Goal: Task Accomplishment & Management: Manage account settings

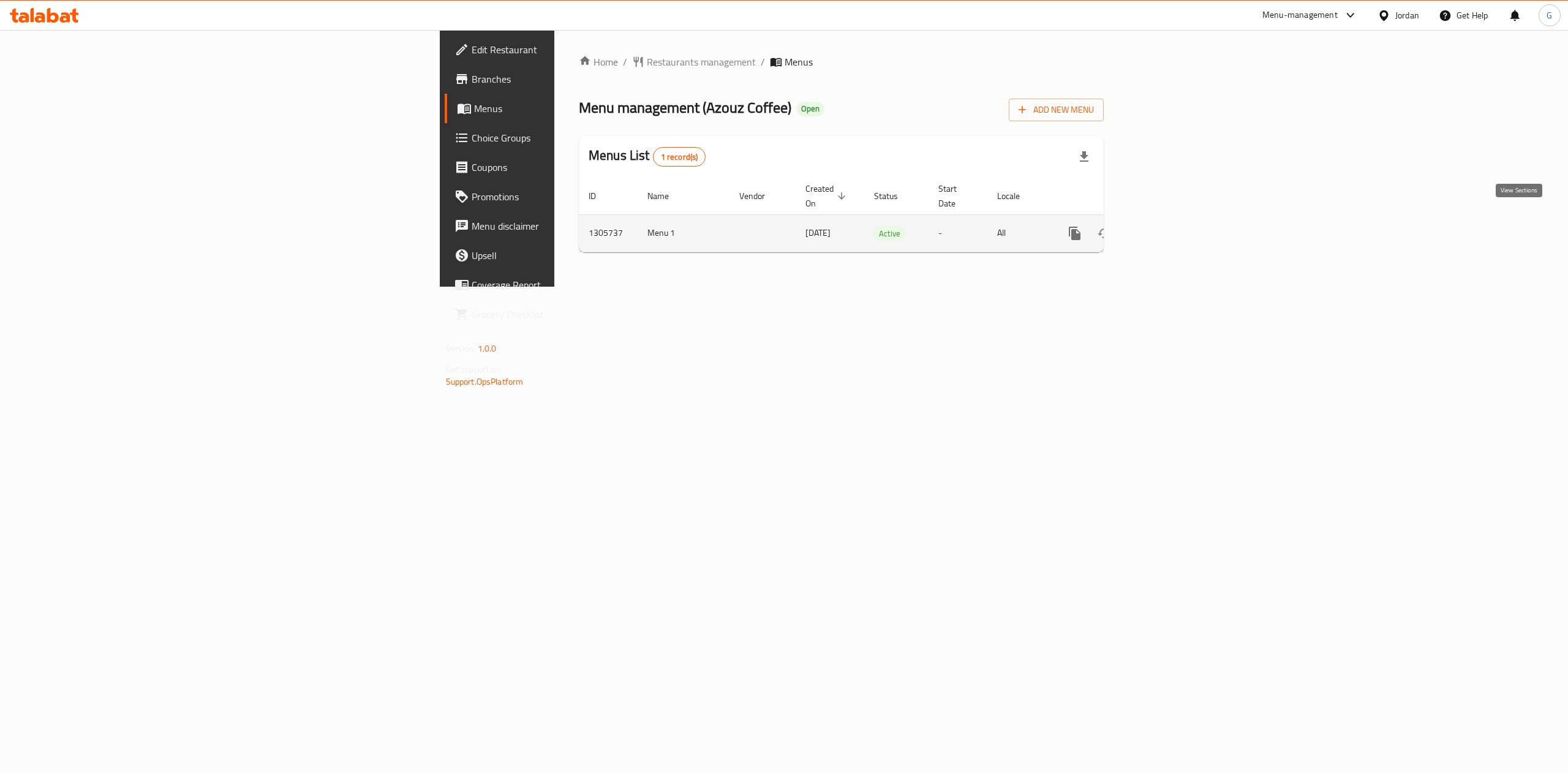
click at [1171, 226] on icon "enhanced table" at bounding box center [1163, 233] width 15 height 15
click at [647, 68] on span "Restaurants management" at bounding box center [701, 62] width 109 height 15
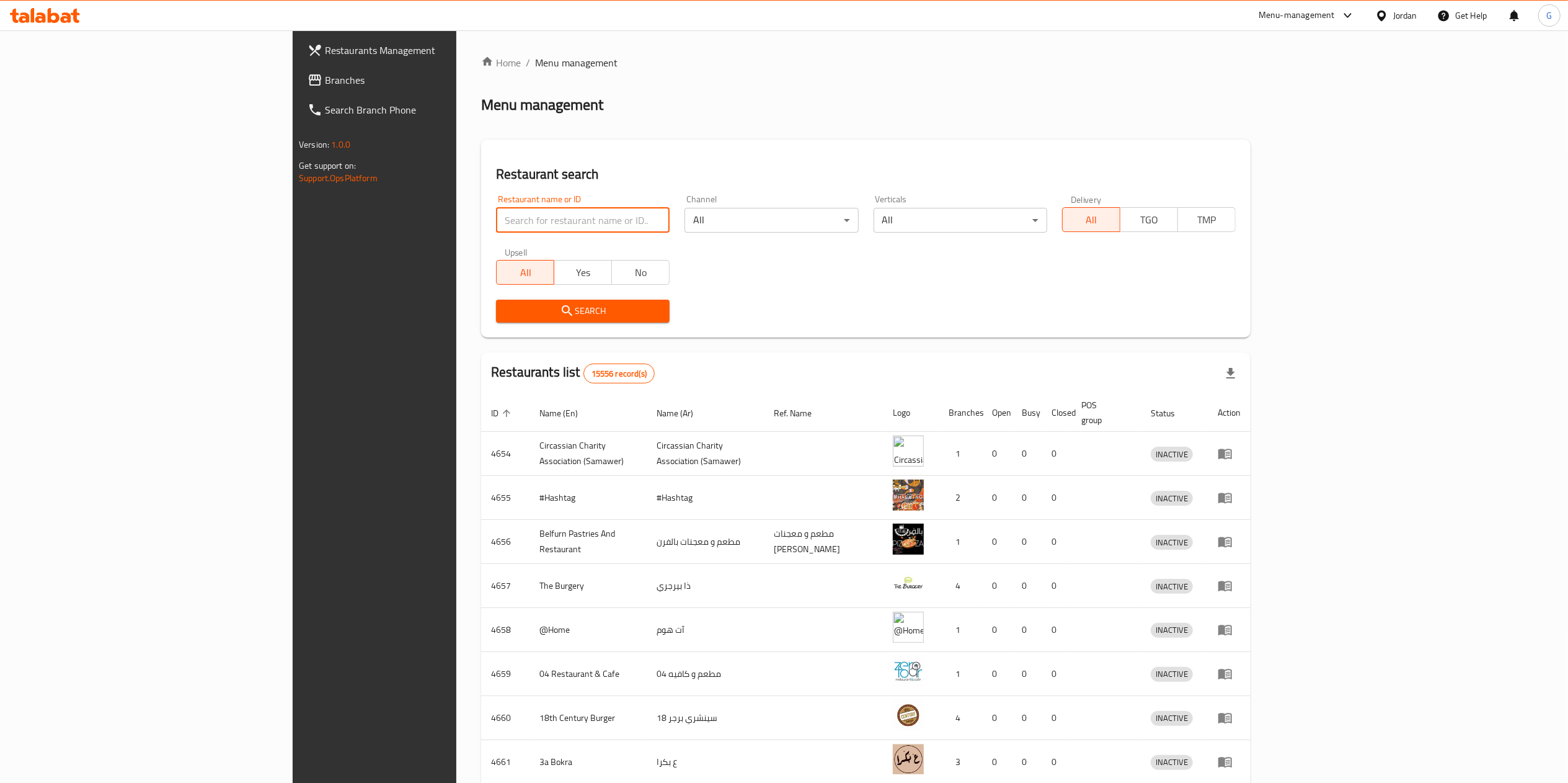
click at [496, 217] on input "search" at bounding box center [582, 219] width 174 height 25
type input "عزوز"
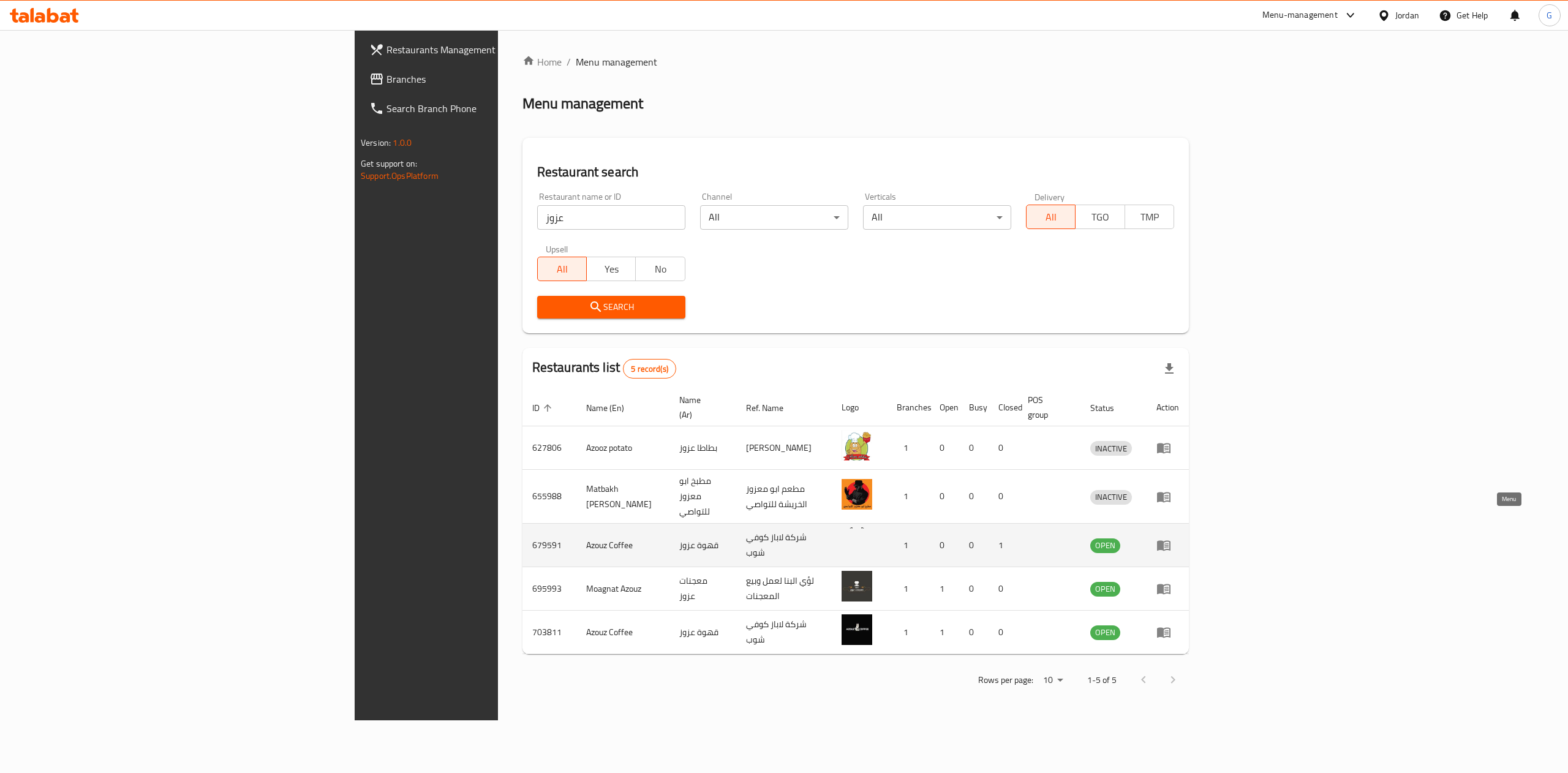
click at [1171, 538] on icon "enhanced table" at bounding box center [1164, 545] width 15 height 15
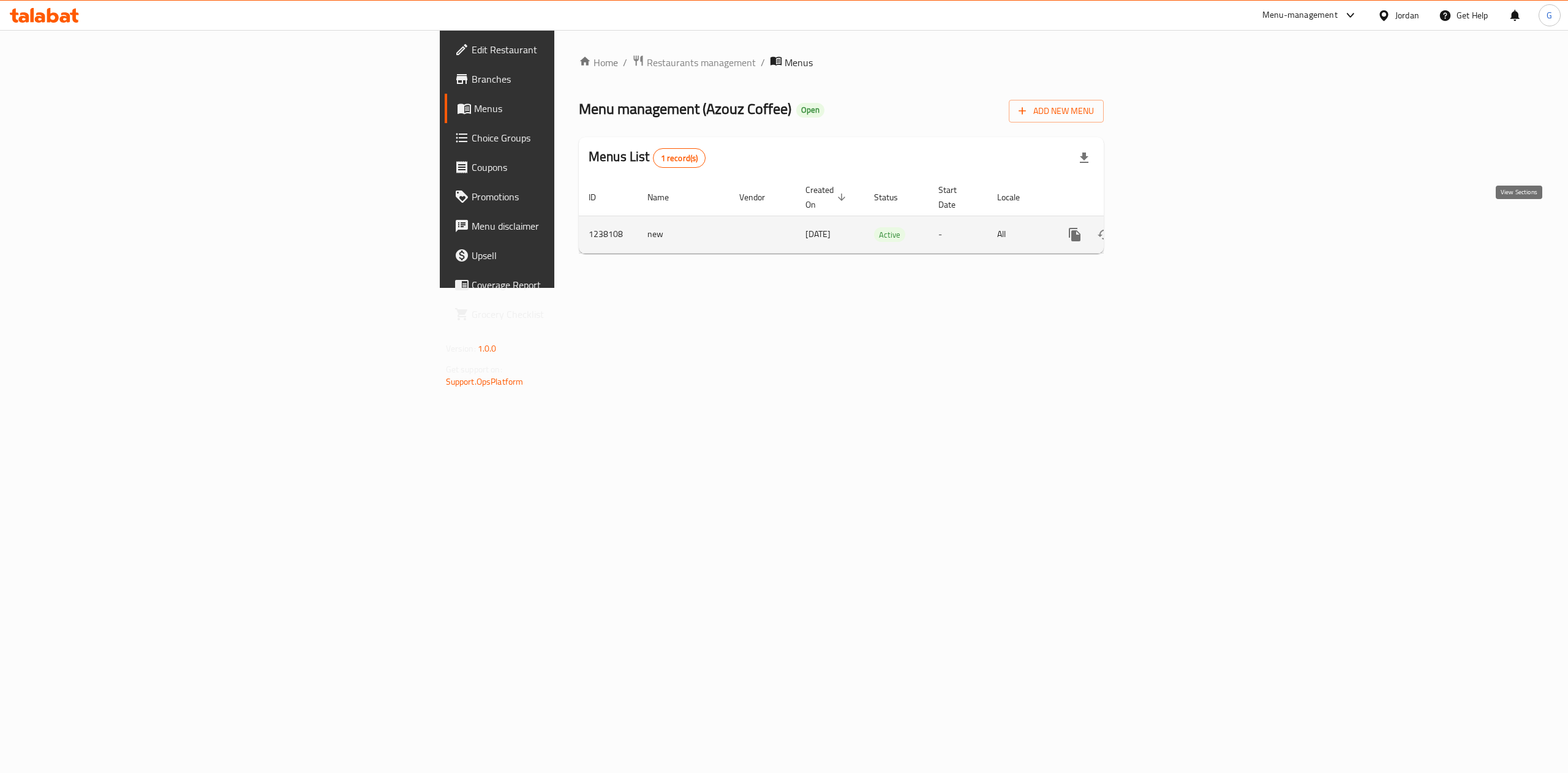
click at [1178, 235] on link "enhanced table" at bounding box center [1163, 235] width 29 height 29
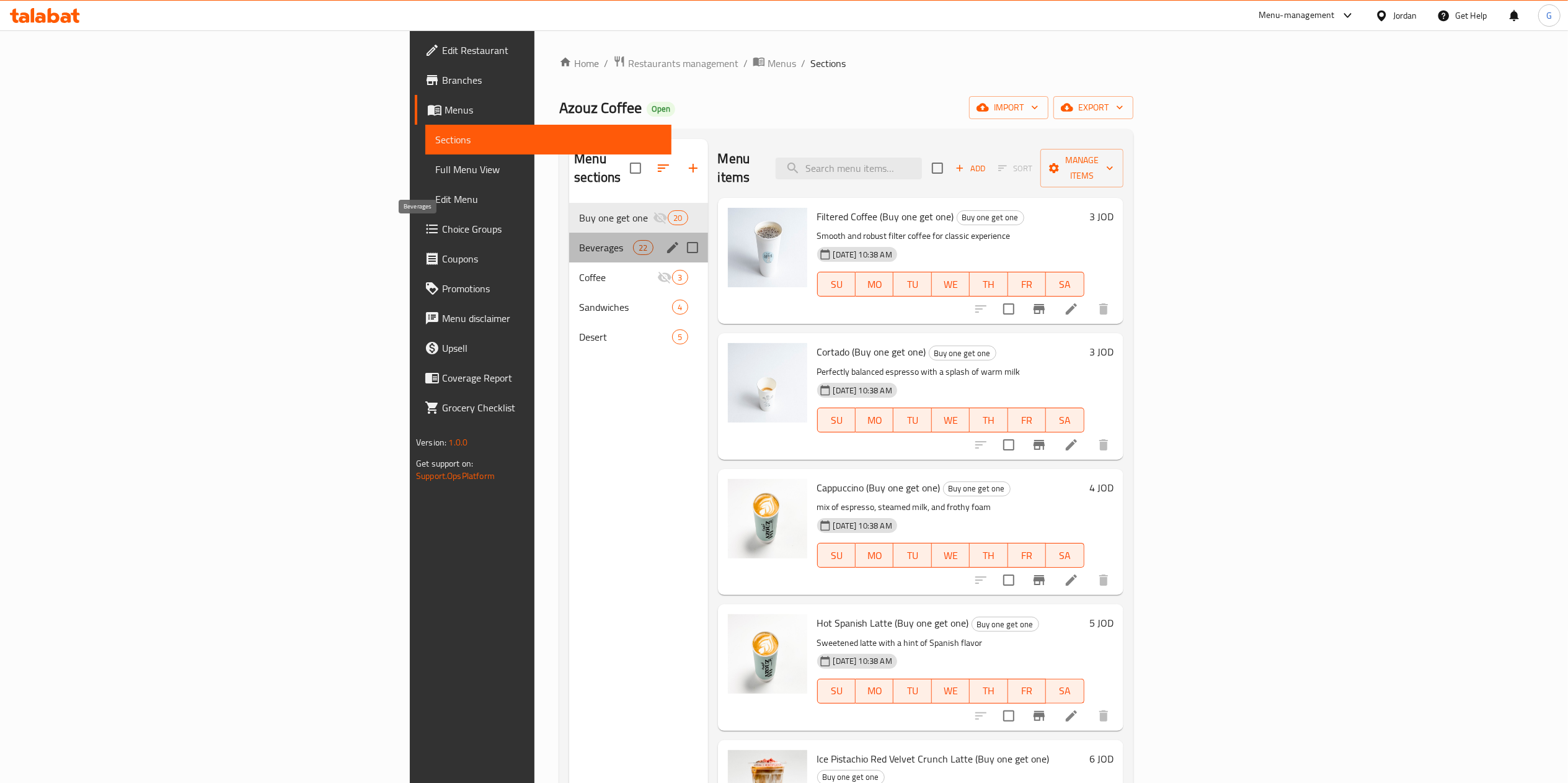
click at [579, 240] on span "Beverages" at bounding box center [605, 247] width 54 height 15
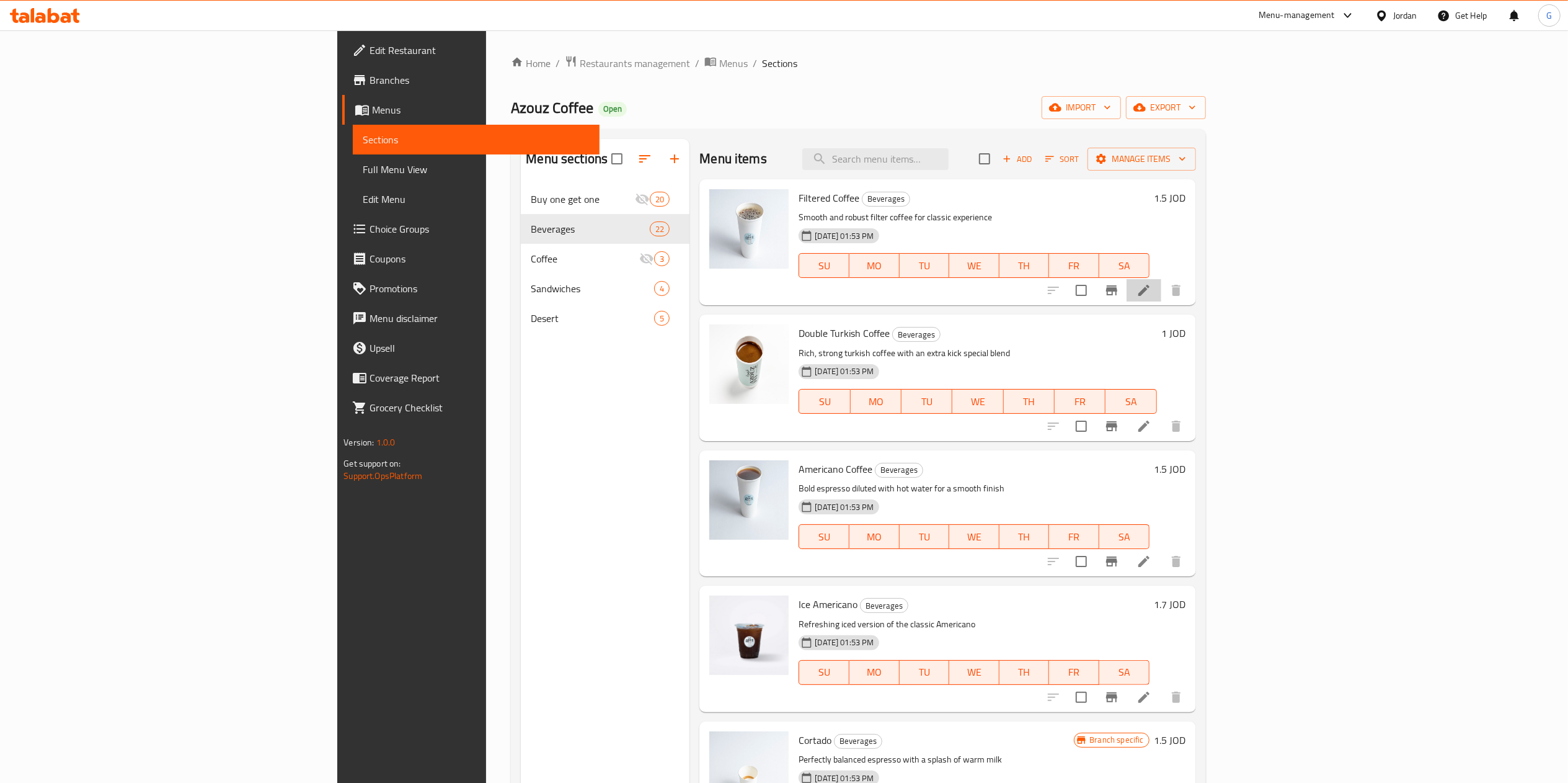
click at [1161, 286] on li at bounding box center [1143, 291] width 34 height 23
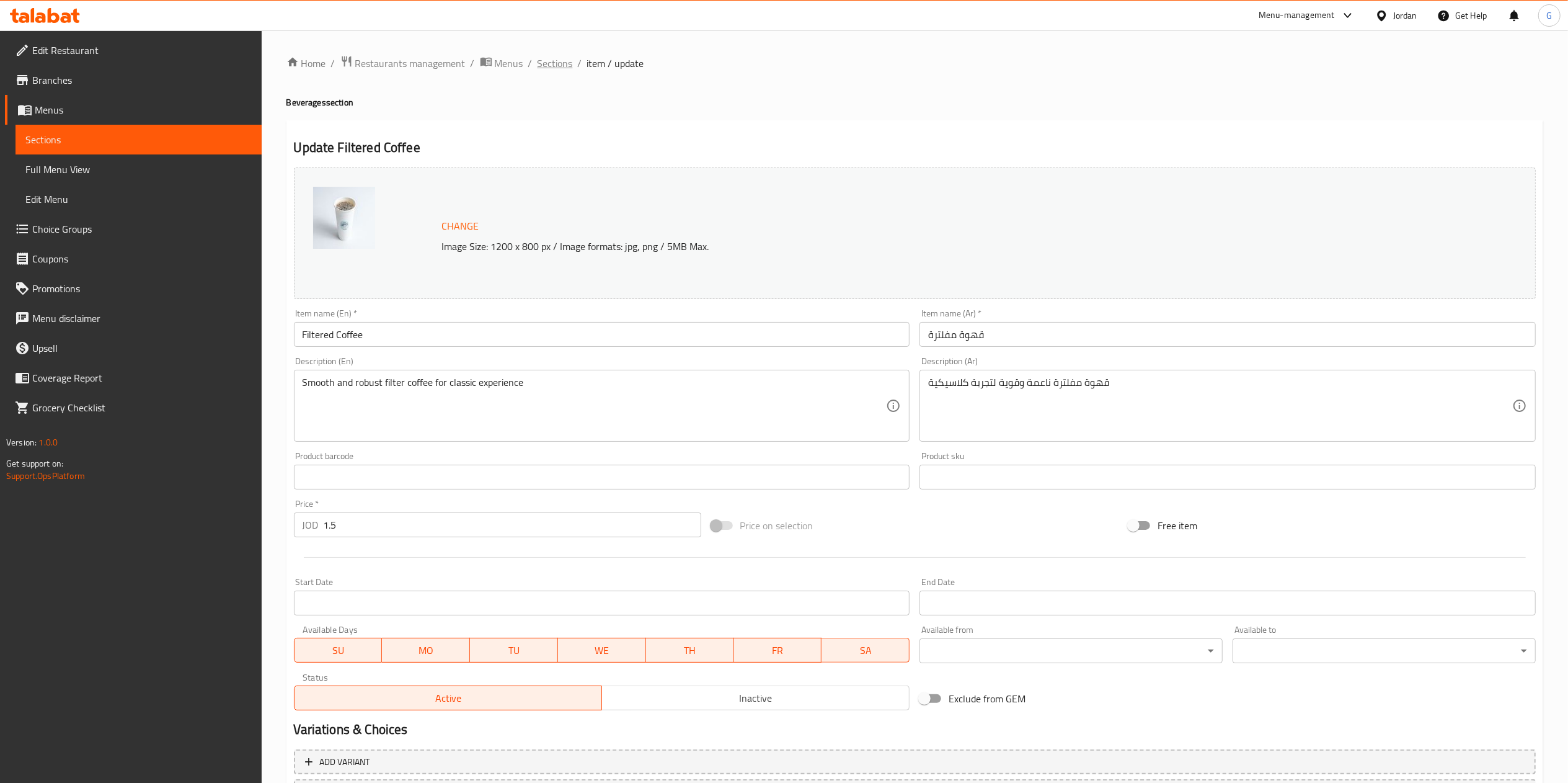
click at [552, 65] on span "Sections" at bounding box center [555, 63] width 35 height 15
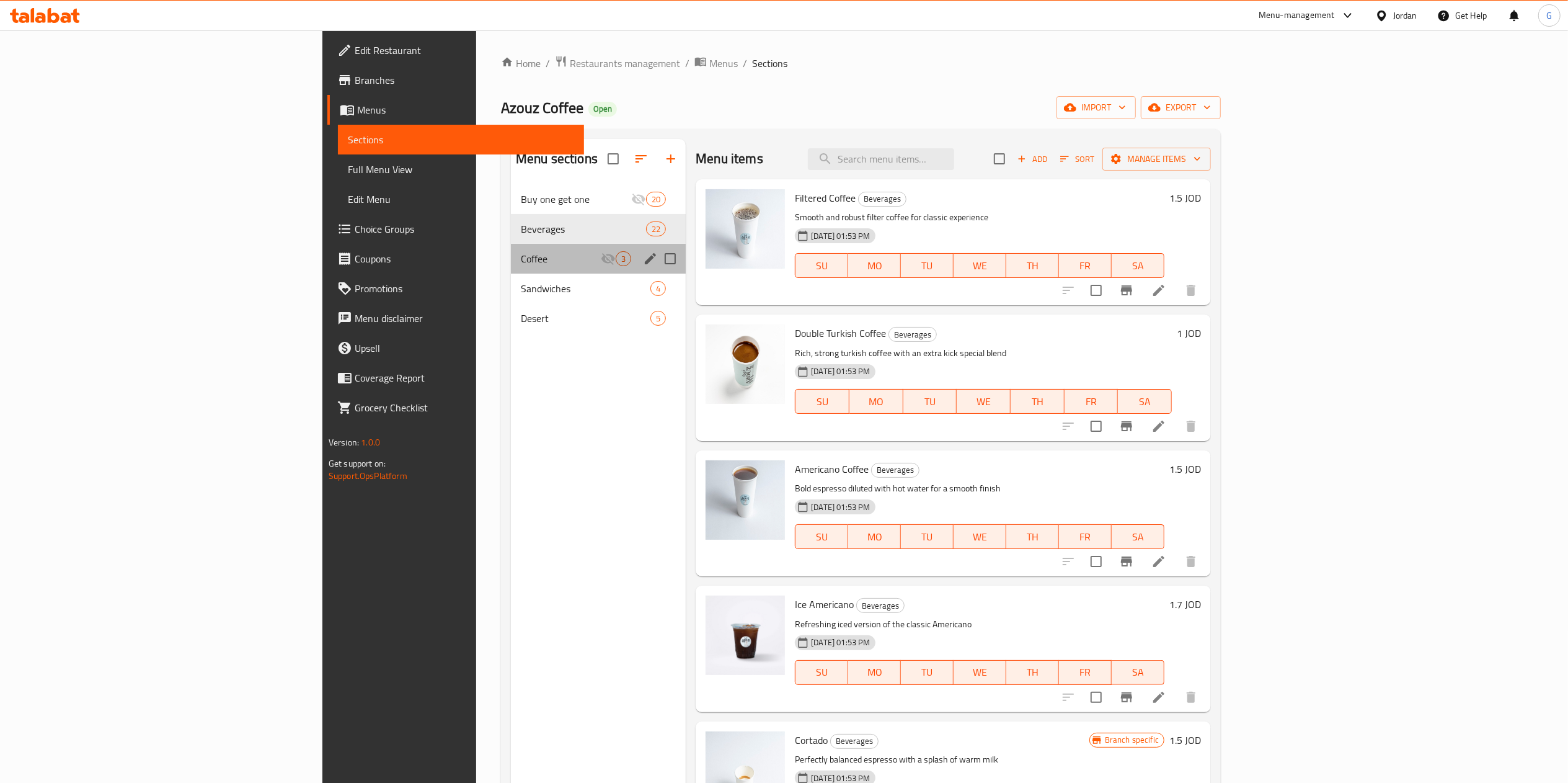
click at [510, 247] on div "Coffee 3" at bounding box center [598, 258] width 175 height 30
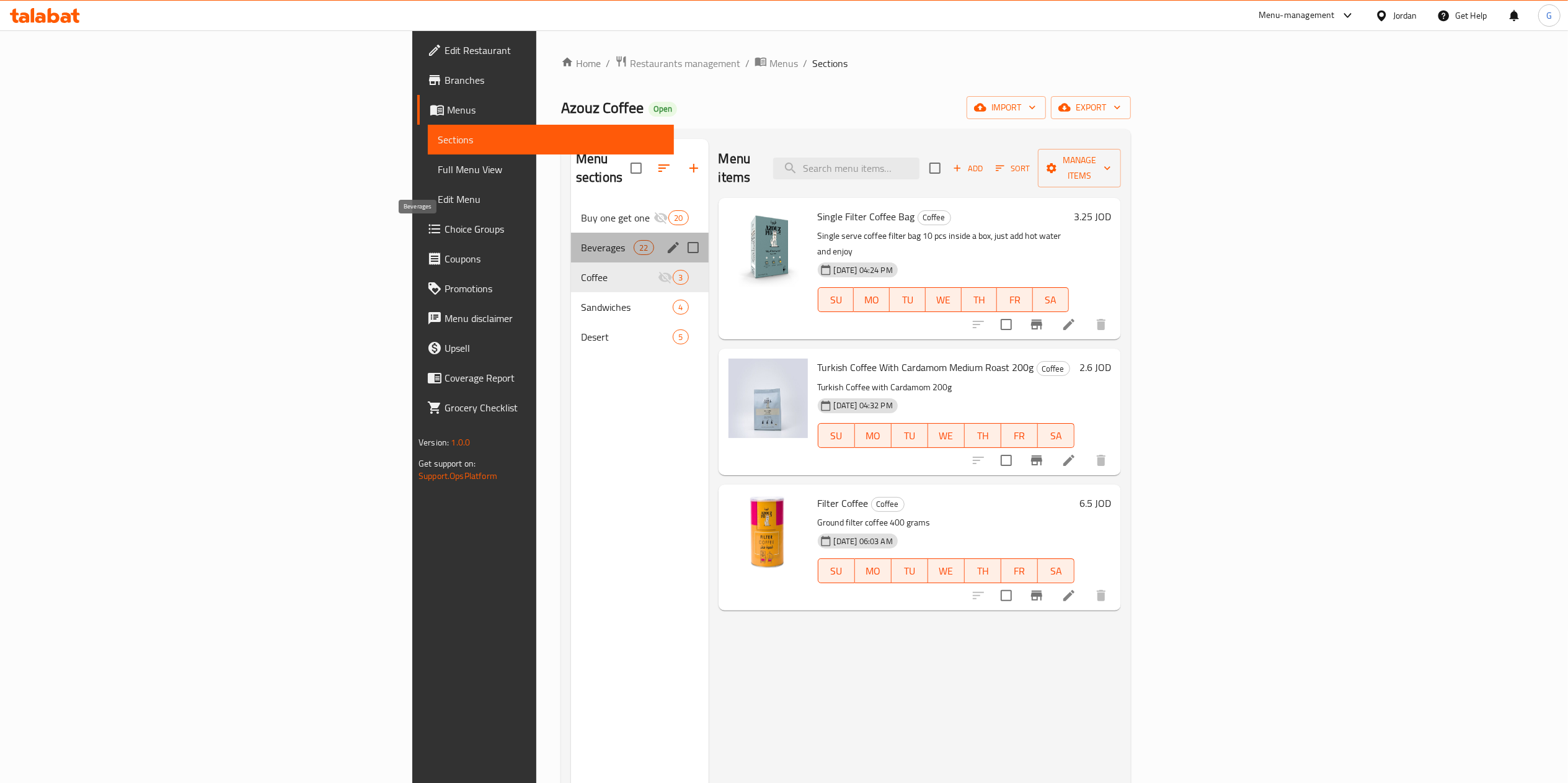
click at [581, 240] on span "Beverages" at bounding box center [607, 247] width 53 height 15
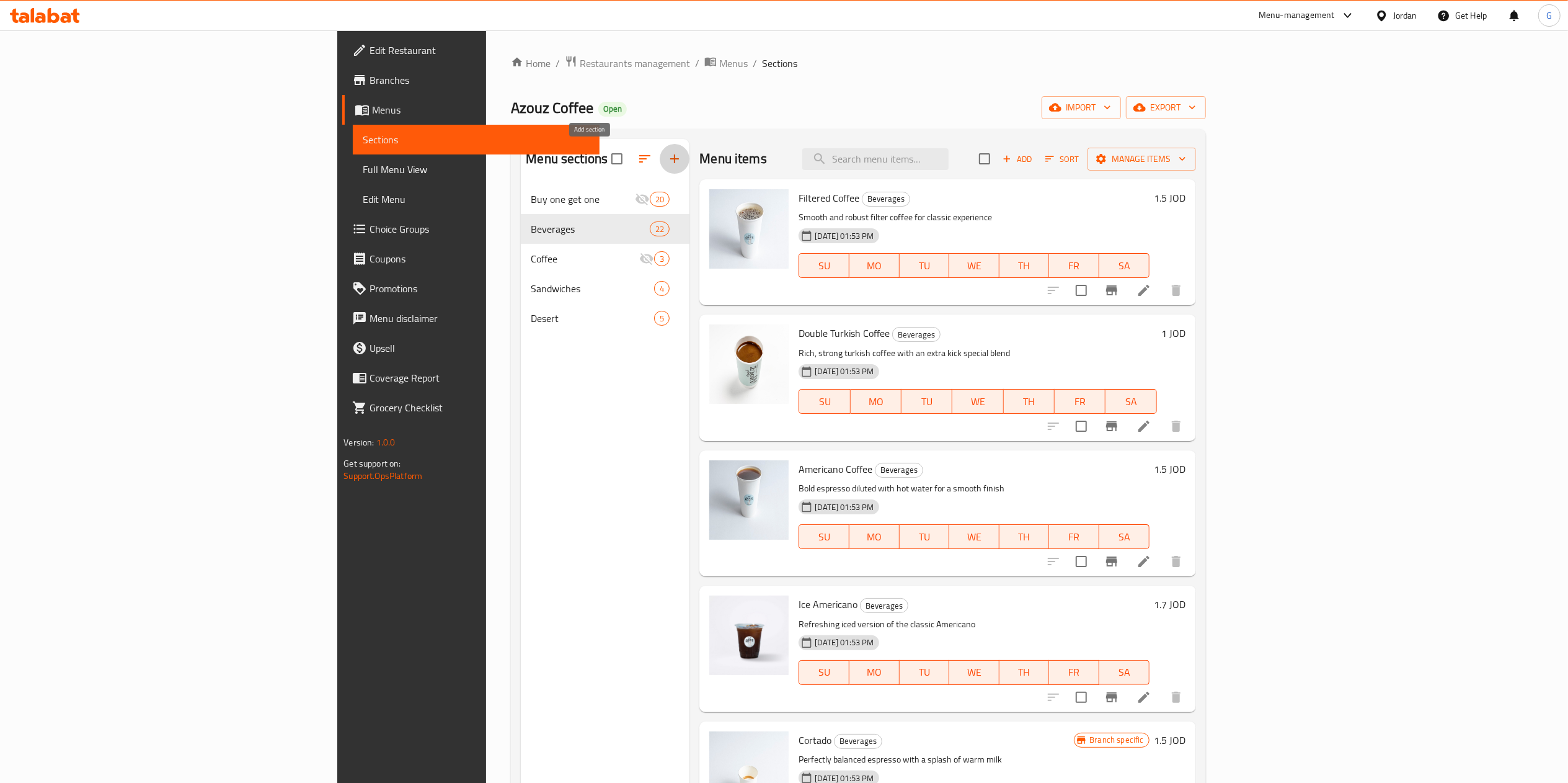
click at [667, 155] on icon "button" at bounding box center [674, 158] width 15 height 15
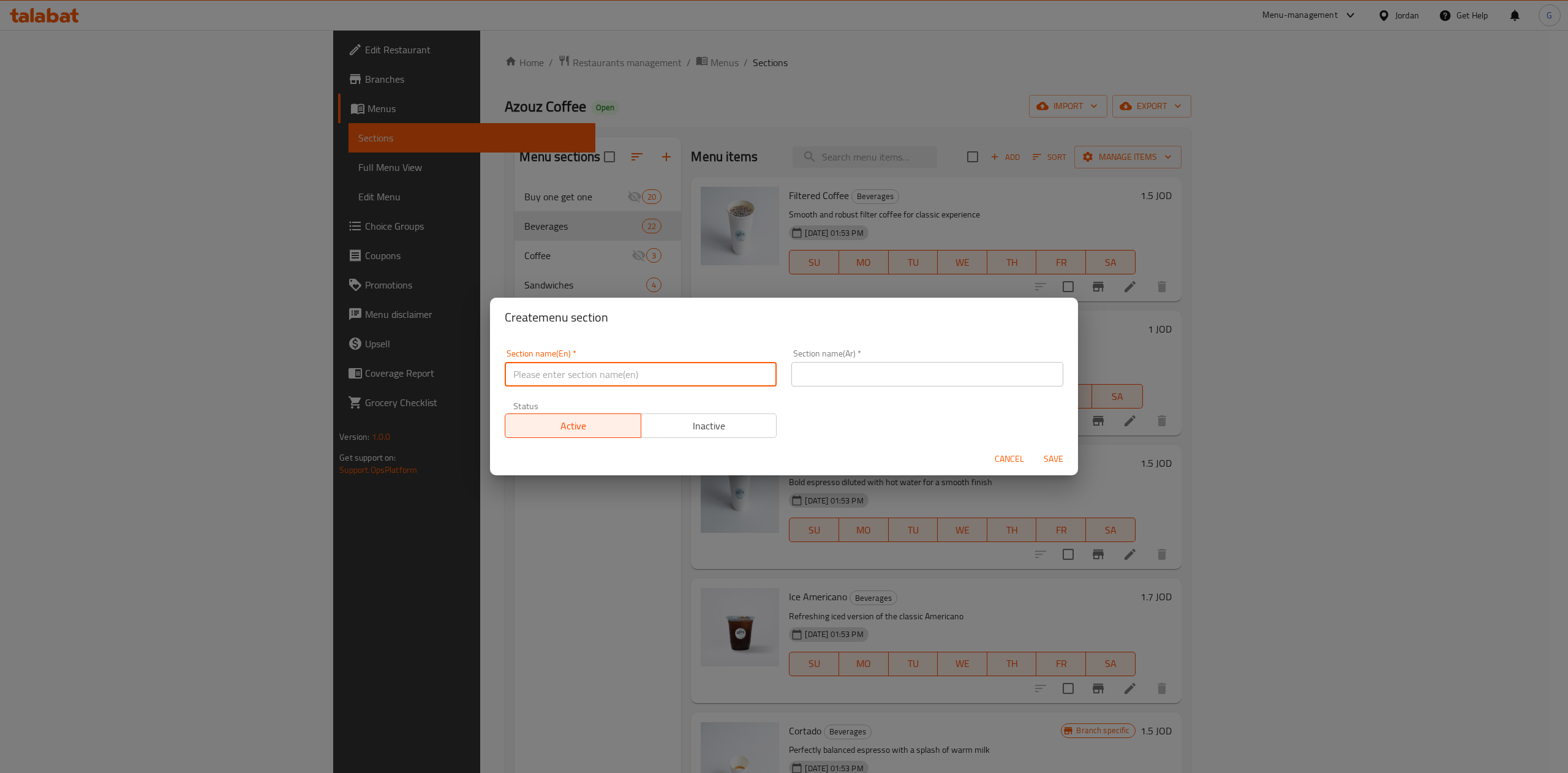
click at [616, 374] on input "text" at bounding box center [640, 374] width 272 height 24
type input "ؤ"
type input "combos"
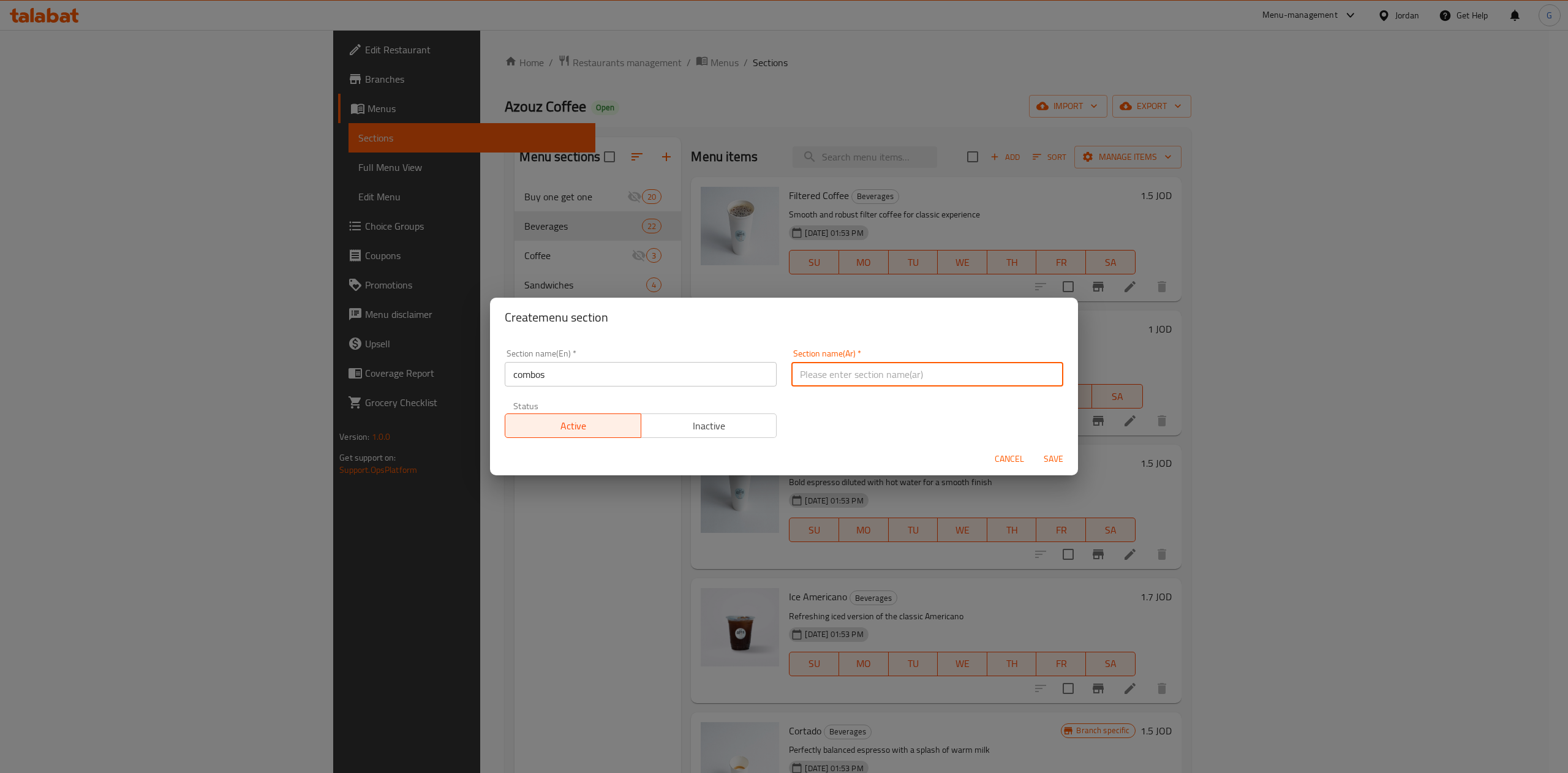
click at [866, 363] on input "text" at bounding box center [927, 374] width 272 height 24
type input "كومبو"
click at [792, 416] on div "Section name(En)   * combos Section name(En) * Section name(Ar)   * كومبو Secti…" at bounding box center [784, 393] width 573 height 103
click at [1058, 453] on span "Save" at bounding box center [1053, 459] width 29 height 15
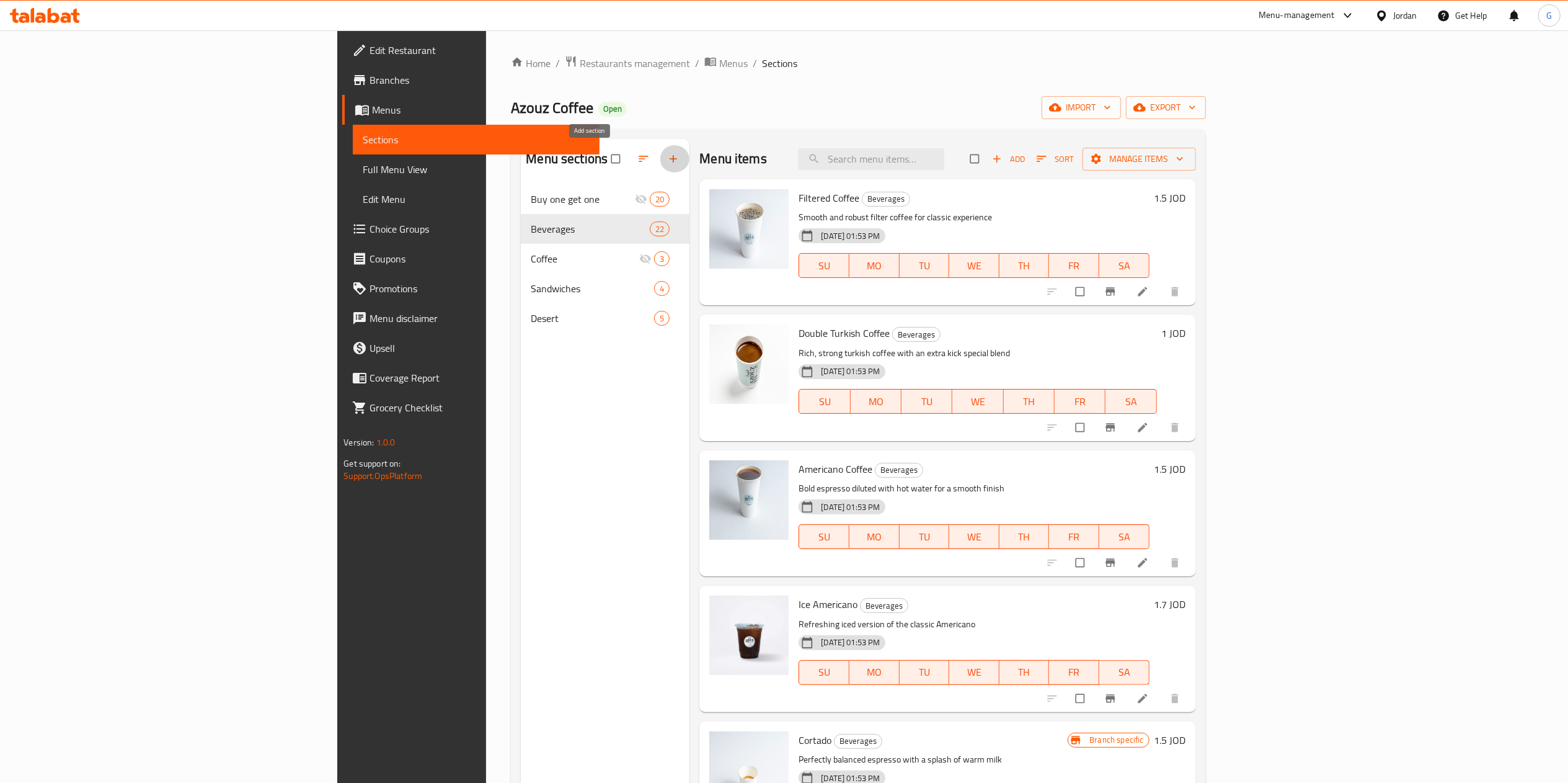
click at [660, 168] on button "button" at bounding box center [674, 158] width 30 height 27
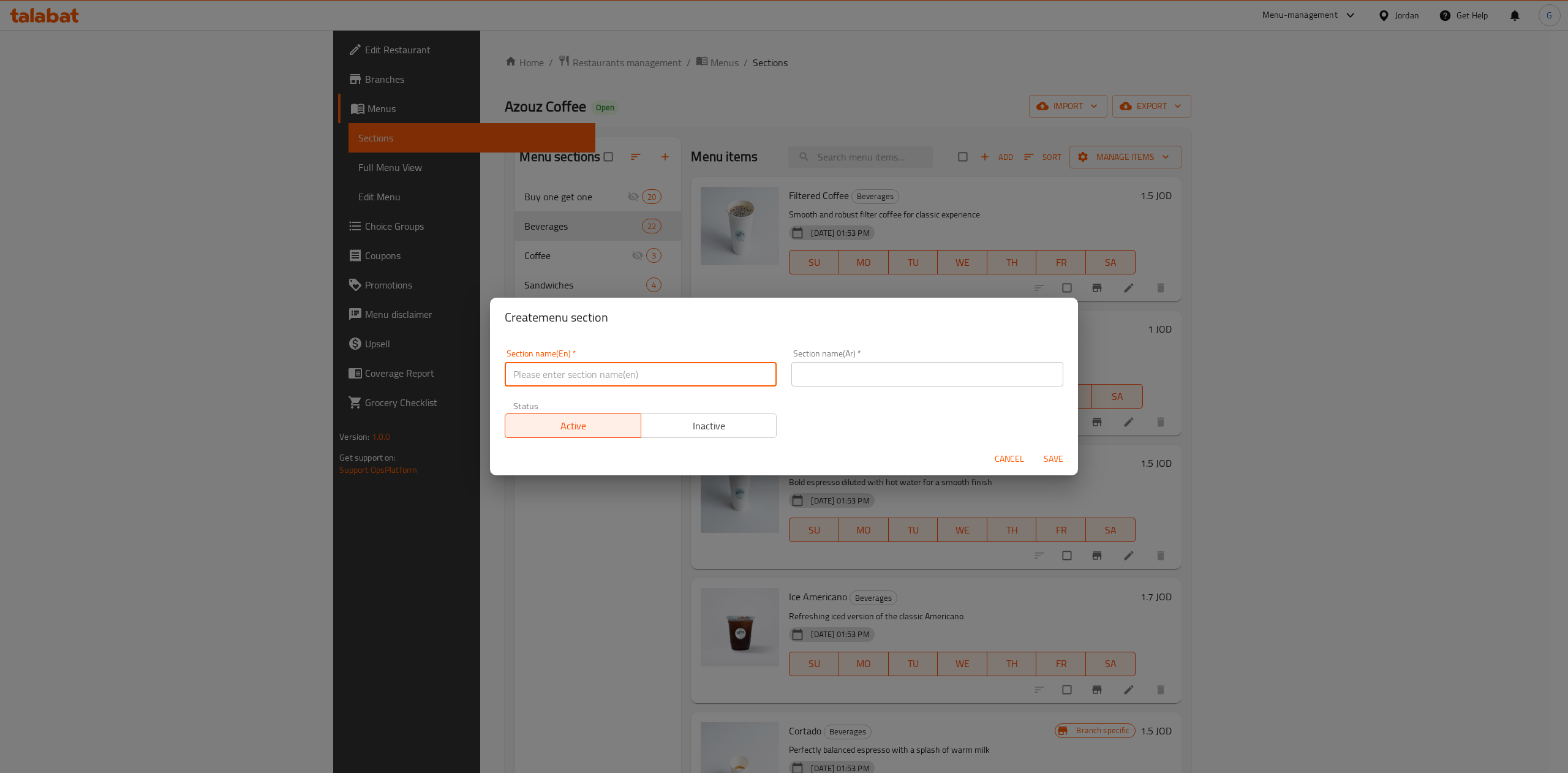
click at [536, 376] on input "text" at bounding box center [640, 374] width 272 height 24
type input "combos"
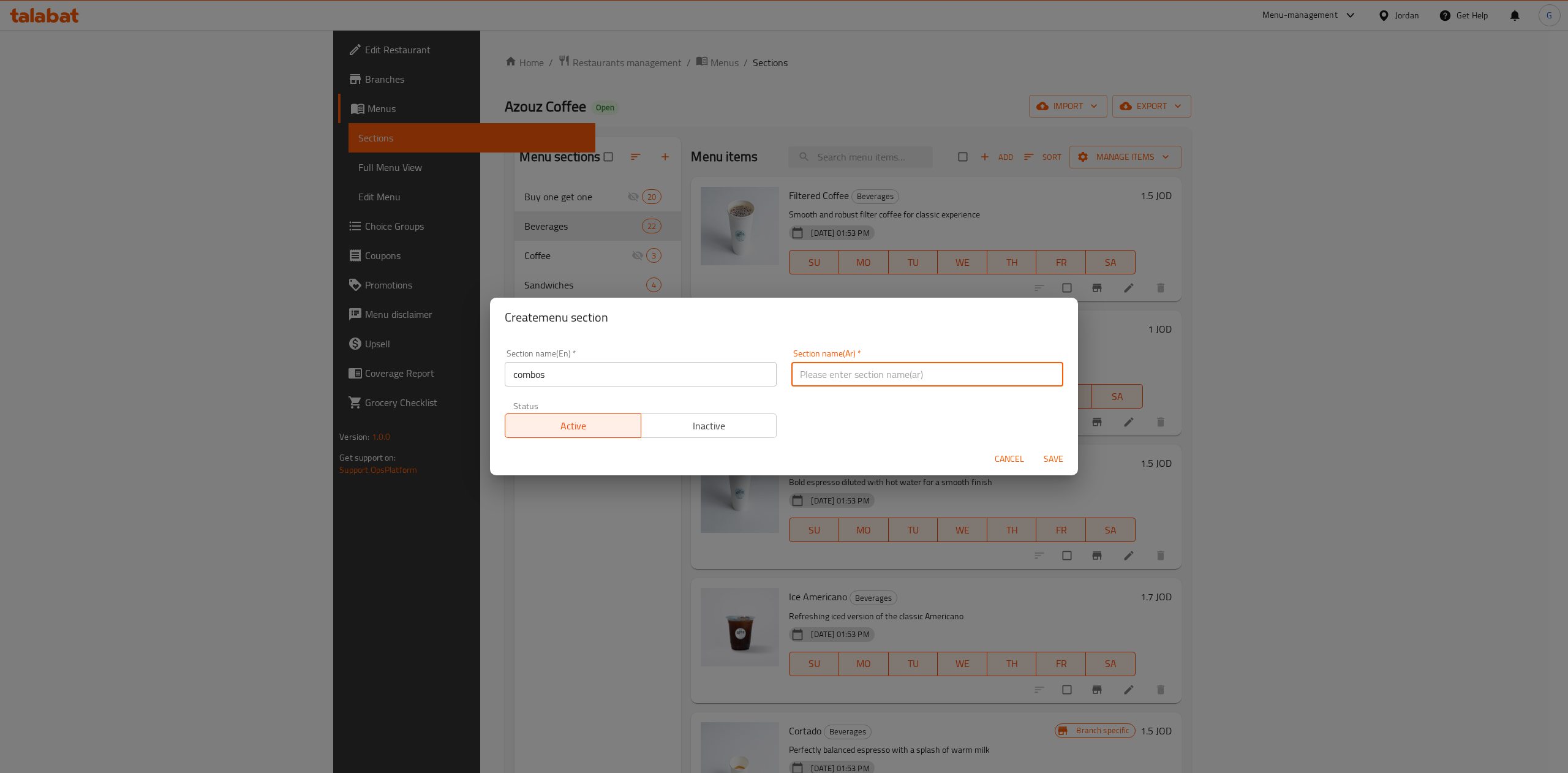
click at [910, 377] on input "text" at bounding box center [927, 374] width 272 height 24
type input "كومبو"
click at [880, 424] on div "Section name(En)   * combos Section name(En) * Section name(Ar)   * كومبو Secti…" at bounding box center [784, 393] width 573 height 103
click at [1053, 460] on span "Save" at bounding box center [1053, 459] width 29 height 15
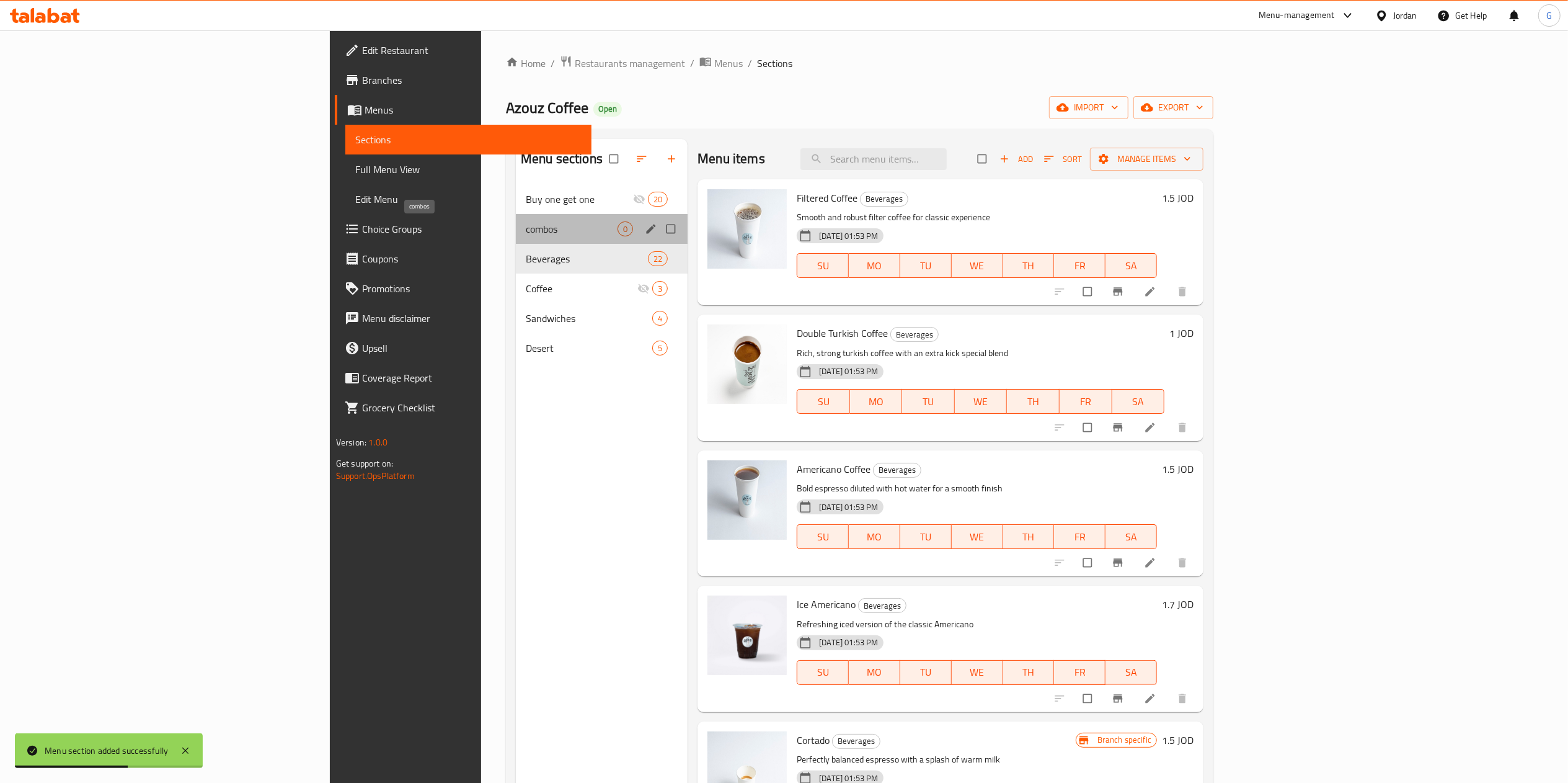
click at [526, 229] on span "combos" at bounding box center [572, 229] width 91 height 15
